Goal: Register for event/course

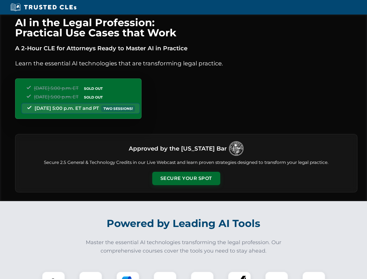
click at [186, 178] on button "Secure Your Spot" at bounding box center [186, 178] width 68 height 13
click at [53, 275] on img at bounding box center [53, 283] width 17 height 17
